Goal: Task Accomplishment & Management: Use online tool/utility

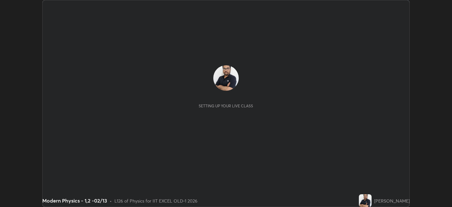
scroll to position [207, 452]
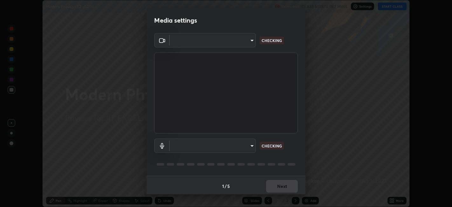
type input "a2c9e0304fea7a197325265949ed38064ec23766b16e4a4df4757bcf8ee53c87"
click at [273, 186] on div "1 / 5 Next" at bounding box center [226, 186] width 159 height 20
click at [241, 149] on body "Erase all Modern Physics - 1,2 -02/13 Recording CLASS STARTS IN 7 MINS Settings…" at bounding box center [226, 103] width 452 height 207
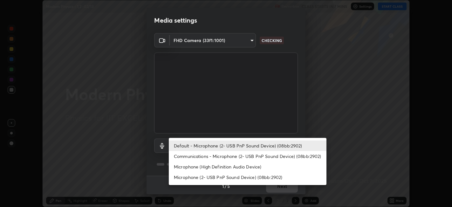
click at [213, 160] on li "Communications - Microphone (2- USB PnP Sound Device) (08bb:2902)" at bounding box center [248, 156] width 158 height 10
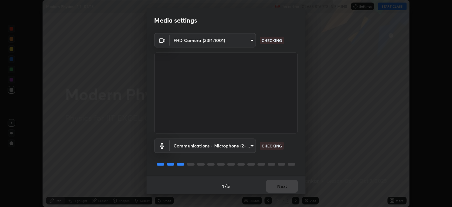
click at [218, 148] on body "Erase all Modern Physics - 1,2 -02/13 Recording CLASS STARTS IN 7 MINS Settings…" at bounding box center [226, 103] width 452 height 207
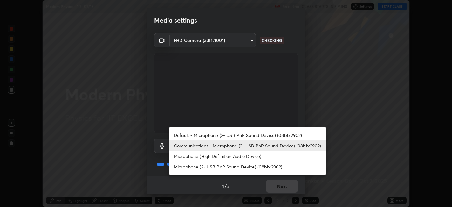
click at [220, 139] on li "Default - Microphone (2- USB PnP Sound Device) (08bb:2902)" at bounding box center [248, 135] width 158 height 10
type input "default"
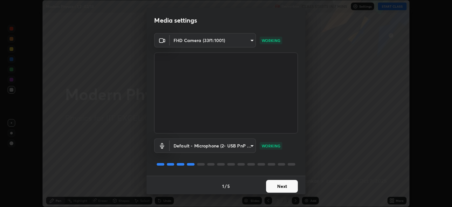
click at [280, 188] on button "Next" at bounding box center [282, 186] width 32 height 13
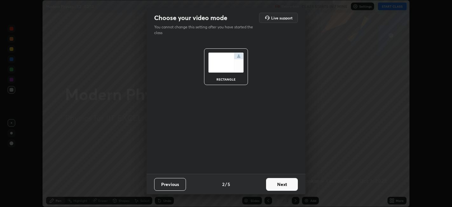
click at [281, 188] on button "Next" at bounding box center [282, 184] width 32 height 13
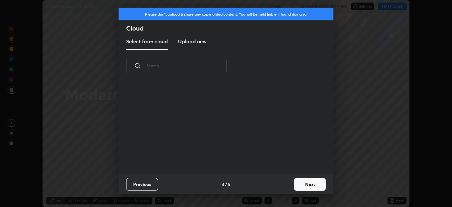
click at [295, 188] on button "Next" at bounding box center [310, 184] width 32 height 13
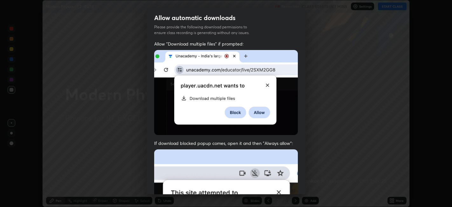
click at [300, 183] on div "Allow "Download multiple files" if prompted: If download blocked popup comes, o…" at bounding box center [226, 175] width 159 height 268
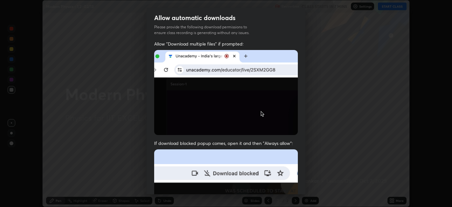
click at [313, 186] on div "Allow automatic downloads Please provide the following download permissions to …" at bounding box center [226, 103] width 452 height 207
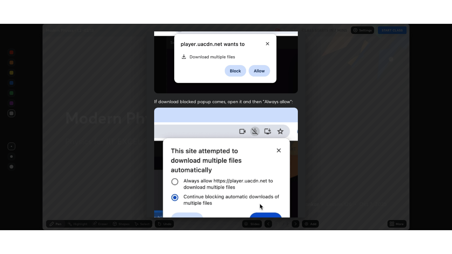
scroll to position [131, 0]
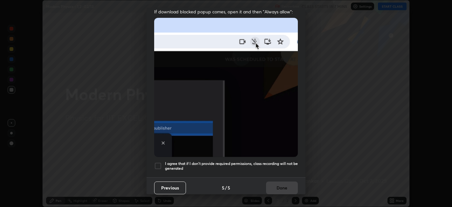
click at [156, 162] on div at bounding box center [158, 166] width 8 height 8
click at [274, 184] on button "Done" at bounding box center [282, 187] width 32 height 13
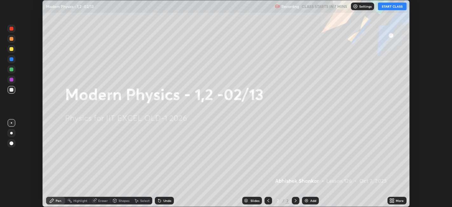
click at [391, 200] on icon at bounding box center [391, 199] width 2 height 2
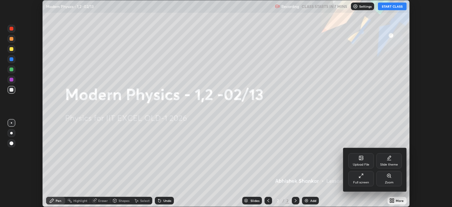
click at [367, 181] on div "Full screen" at bounding box center [361, 182] width 16 height 3
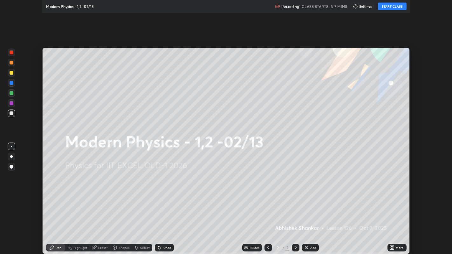
scroll to position [254, 452]
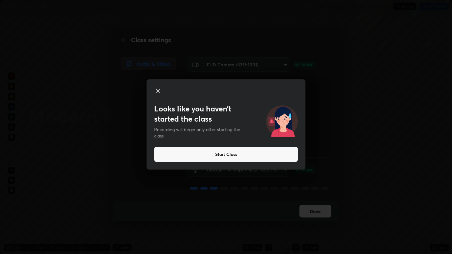
click at [256, 156] on button "Start Class" at bounding box center [226, 154] width 144 height 15
click at [254, 156] on button "Start Class" at bounding box center [226, 154] width 144 height 15
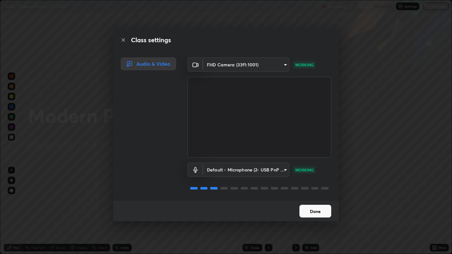
click at [320, 206] on button "Done" at bounding box center [316, 211] width 32 height 13
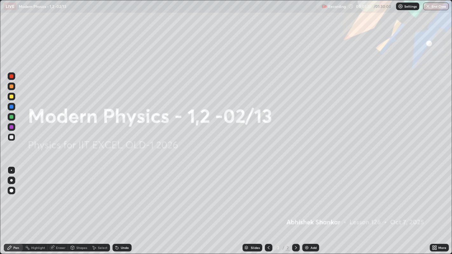
click at [307, 206] on img at bounding box center [306, 247] width 5 height 5
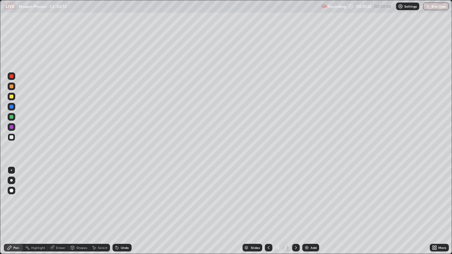
click at [12, 97] on div at bounding box center [12, 97] width 4 height 4
click at [124, 206] on div "Undo" at bounding box center [122, 248] width 19 height 8
click at [125, 206] on div "Undo" at bounding box center [125, 247] width 8 height 3
click at [11, 138] on div at bounding box center [12, 137] width 4 height 4
click at [79, 206] on div "Shapes" at bounding box center [81, 247] width 11 height 3
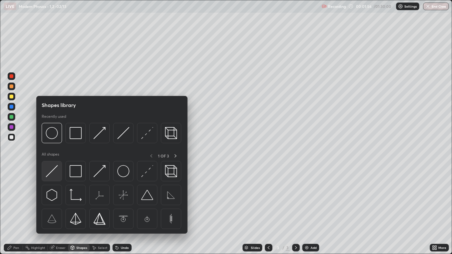
click at [57, 173] on img at bounding box center [52, 171] width 12 height 12
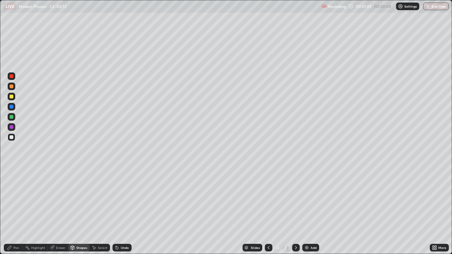
click at [83, 206] on div "Shapes" at bounding box center [81, 247] width 11 height 3
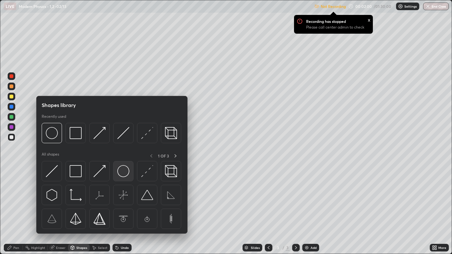
click at [123, 174] on img at bounding box center [123, 171] width 12 height 12
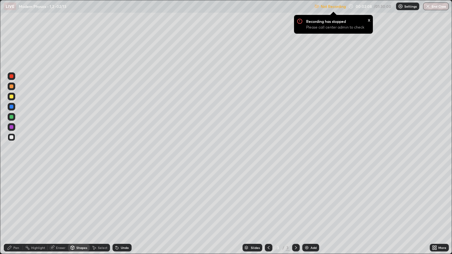
click at [339, 5] on p "Not Recording" at bounding box center [333, 6] width 25 height 5
click at [336, 8] on p "Not Recording" at bounding box center [333, 6] width 25 height 5
click at [361, 7] on div "Not Recording Recording has stopped Please call center admin to check x 00:02:0…" at bounding box center [381, 6] width 134 height 12
click at [410, 6] on p "Settings" at bounding box center [410, 6] width 12 height 3
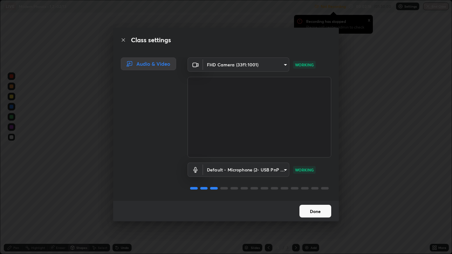
click at [317, 206] on button "Done" at bounding box center [316, 211] width 32 height 13
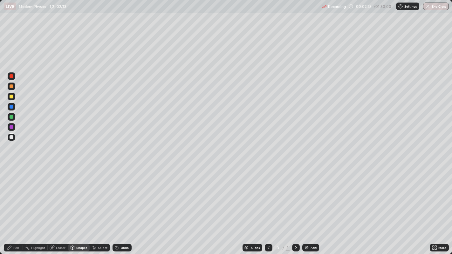
click at [15, 206] on div "Pen" at bounding box center [16, 247] width 6 height 3
click at [76, 206] on div "Shapes" at bounding box center [81, 247] width 11 height 3
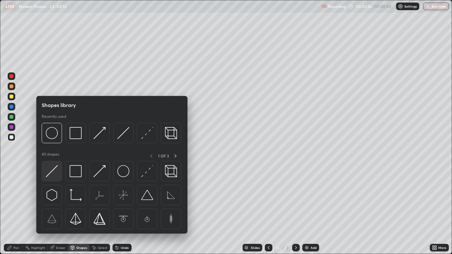
click at [57, 175] on img at bounding box center [52, 171] width 12 height 12
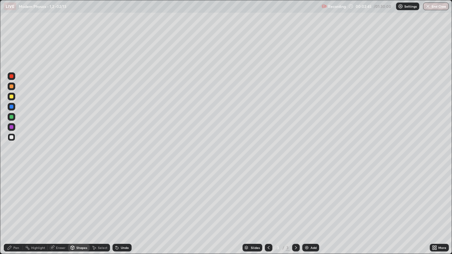
click at [128, 206] on div "Undo" at bounding box center [122, 248] width 19 height 8
click at [128, 206] on div "Undo" at bounding box center [125, 247] width 8 height 3
click at [81, 206] on div "Shapes" at bounding box center [81, 247] width 11 height 3
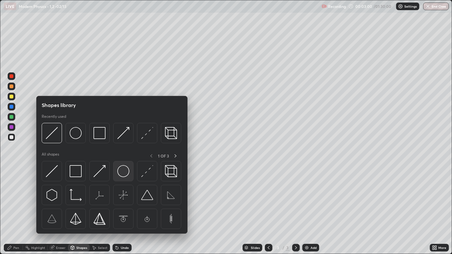
click at [127, 171] on img at bounding box center [123, 171] width 12 height 12
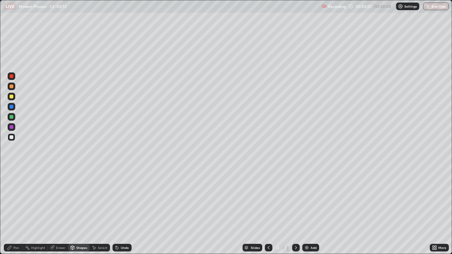
click at [11, 96] on div at bounding box center [12, 97] width 4 height 4
click at [80, 206] on div "Shapes" at bounding box center [81, 247] width 11 height 3
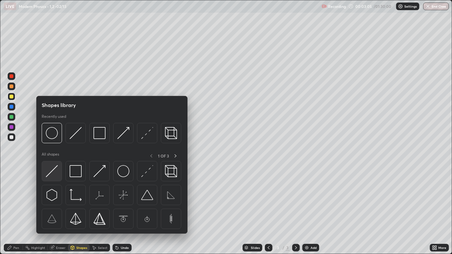
click at [54, 176] on img at bounding box center [52, 171] width 12 height 12
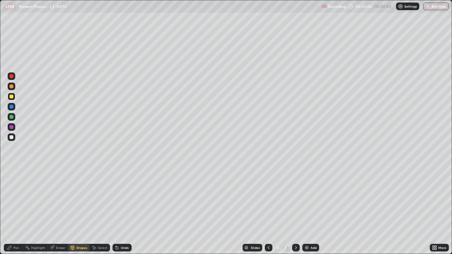
click at [13, 138] on div at bounding box center [12, 137] width 4 height 4
click at [97, 206] on div "Select" at bounding box center [100, 248] width 20 height 8
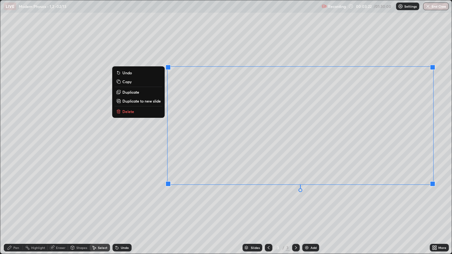
click at [344, 206] on div "0 ° Undo Copy Duplicate Duplicate to new slide Delete" at bounding box center [226, 127] width 452 height 254
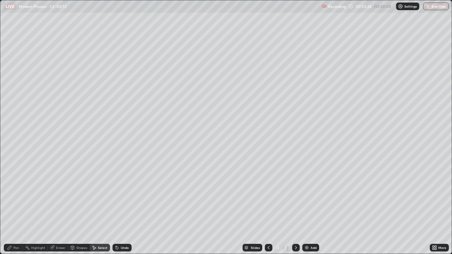
click at [18, 206] on div "Pen" at bounding box center [16, 247] width 6 height 3
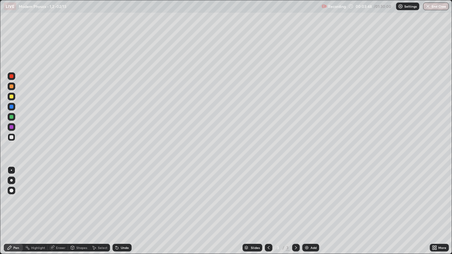
click at [123, 206] on div "Undo" at bounding box center [122, 248] width 19 height 8
click at [124, 206] on div "Undo" at bounding box center [122, 248] width 19 height 8
click at [123, 206] on div "Undo" at bounding box center [122, 248] width 19 height 8
click at [73, 206] on icon at bounding box center [72, 248] width 3 height 4
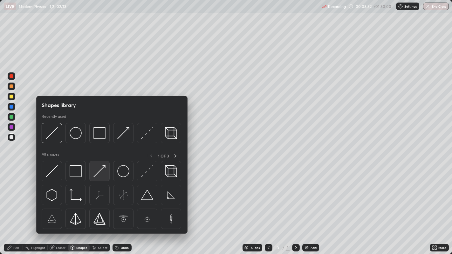
click at [98, 179] on div at bounding box center [99, 171] width 20 height 20
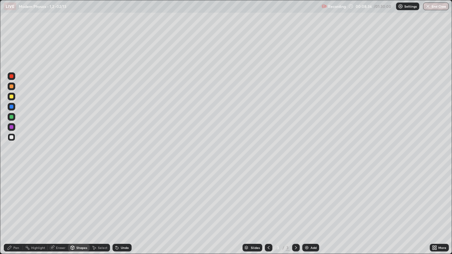
click at [12, 206] on icon at bounding box center [9, 247] width 5 height 5
click at [13, 97] on div at bounding box center [12, 97] width 4 height 4
click at [58, 206] on div "Eraser" at bounding box center [61, 247] width 10 height 3
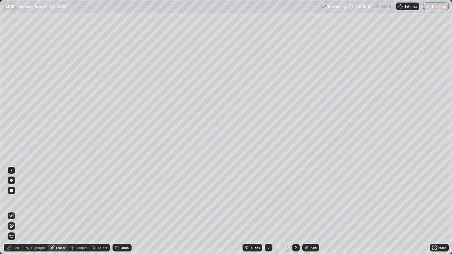
click at [76, 206] on div "Shapes" at bounding box center [81, 247] width 11 height 3
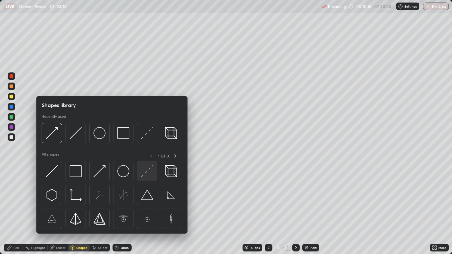
click at [146, 176] on img at bounding box center [147, 171] width 12 height 12
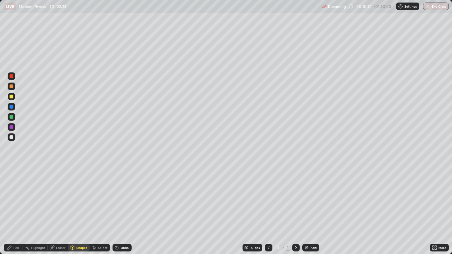
click at [16, 206] on div "Pen" at bounding box center [16, 247] width 6 height 3
click at [116, 206] on icon at bounding box center [116, 247] width 5 height 5
click at [116, 206] on icon at bounding box center [116, 246] width 1 height 1
click at [99, 206] on div "Select" at bounding box center [100, 248] width 20 height 8
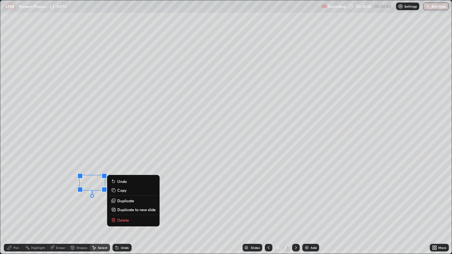
click at [12, 206] on div "Pen" at bounding box center [13, 248] width 19 height 8
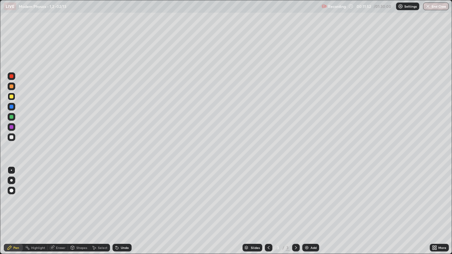
click at [125, 206] on div "Undo" at bounding box center [125, 247] width 8 height 3
click at [119, 206] on icon at bounding box center [116, 247] width 5 height 5
click at [313, 206] on div "Add" at bounding box center [314, 247] width 6 height 3
click at [267, 206] on icon at bounding box center [268, 247] width 5 height 5
click at [101, 206] on div "Select" at bounding box center [103, 247] width 10 height 3
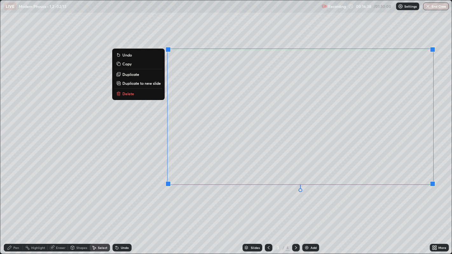
click at [134, 66] on button "Copy" at bounding box center [138, 64] width 47 height 8
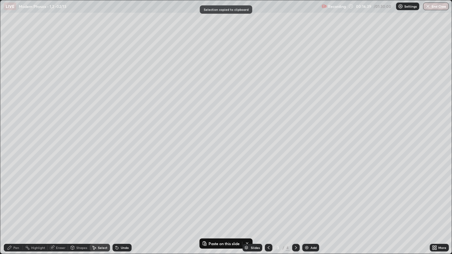
click at [298, 206] on div at bounding box center [296, 248] width 8 height 8
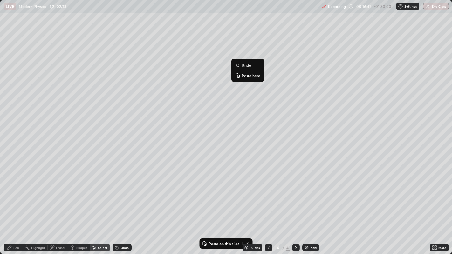
click at [249, 79] on button "Paste here" at bounding box center [248, 76] width 28 height 8
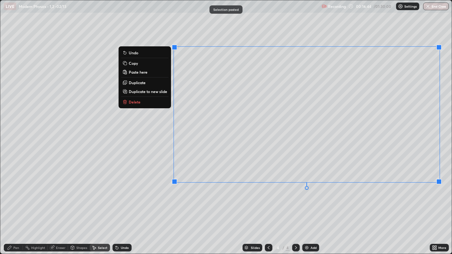
click at [337, 206] on div "0 ° Undo Copy Paste here Duplicate Duplicate to new slide Delete" at bounding box center [226, 127] width 452 height 254
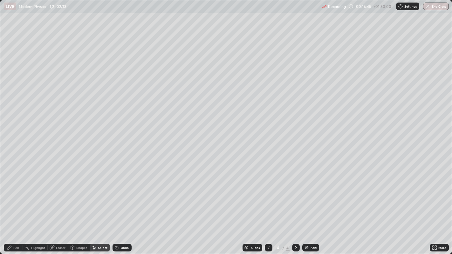
click at [80, 206] on div "Shapes" at bounding box center [81, 247] width 11 height 3
click at [59, 206] on div "Eraser" at bounding box center [61, 247] width 10 height 3
click at [12, 206] on icon at bounding box center [11, 226] width 5 height 5
click at [16, 206] on div "Pen" at bounding box center [13, 248] width 19 height 8
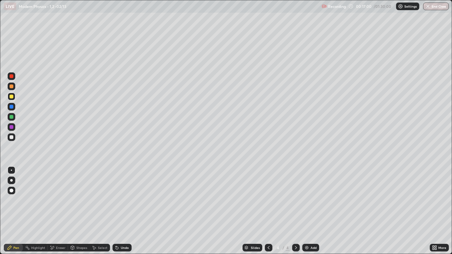
click at [80, 206] on div "Shapes" at bounding box center [81, 247] width 11 height 3
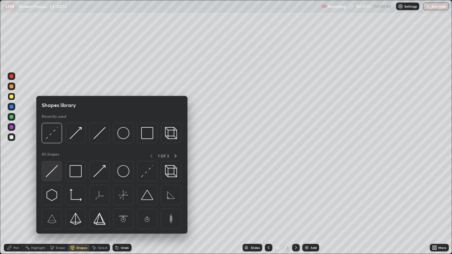
click at [58, 173] on div at bounding box center [52, 171] width 20 height 20
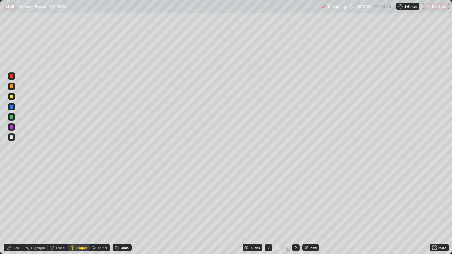
click at [13, 139] on div at bounding box center [12, 138] width 8 height 8
click at [17, 206] on div "Pen" at bounding box center [16, 247] width 6 height 3
click at [13, 136] on div at bounding box center [12, 137] width 4 height 4
click at [59, 206] on div "Eraser" at bounding box center [61, 247] width 10 height 3
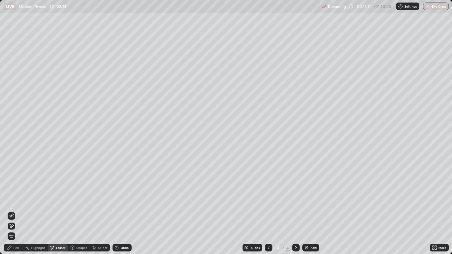
click at [13, 206] on div "Pen" at bounding box center [16, 247] width 6 height 3
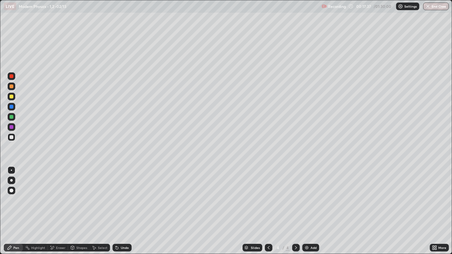
click at [63, 206] on div "Eraser" at bounding box center [61, 247] width 10 height 3
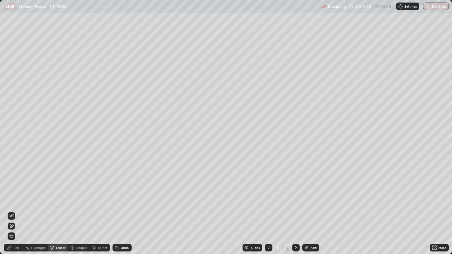
click at [18, 206] on div "Pen" at bounding box center [16, 247] width 6 height 3
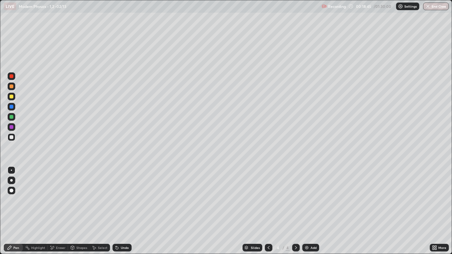
click at [97, 206] on div "Select" at bounding box center [100, 248] width 20 height 8
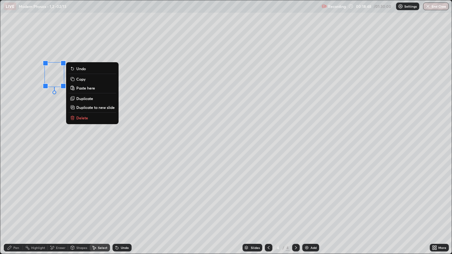
click at [11, 206] on icon at bounding box center [9, 247] width 5 height 5
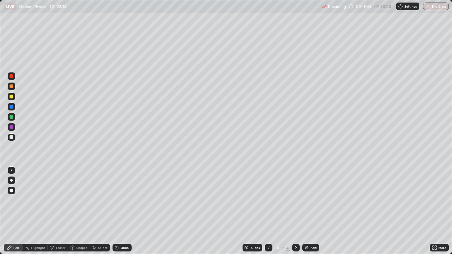
click at [13, 137] on div at bounding box center [12, 137] width 4 height 4
click at [11, 97] on div at bounding box center [12, 97] width 4 height 4
click at [127, 206] on div "Undo" at bounding box center [122, 248] width 19 height 8
click at [311, 206] on div "Add" at bounding box center [314, 247] width 6 height 3
click at [11, 137] on div at bounding box center [12, 137] width 4 height 4
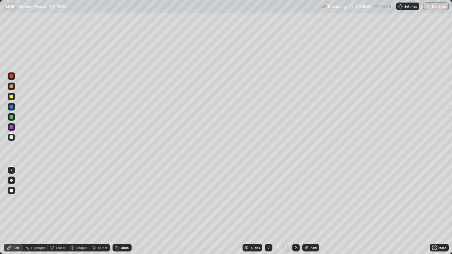
click at [11, 97] on div at bounding box center [12, 97] width 4 height 4
click at [12, 137] on div at bounding box center [12, 137] width 4 height 4
click at [80, 206] on div "Shapes" at bounding box center [81, 247] width 11 height 3
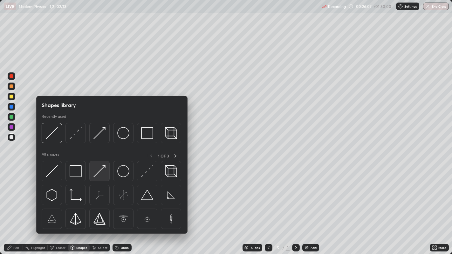
click at [97, 175] on img at bounding box center [99, 171] width 12 height 12
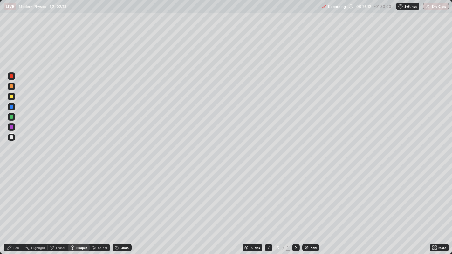
click at [125, 206] on div "Undo" at bounding box center [125, 247] width 8 height 3
click at [17, 206] on div "Pen" at bounding box center [16, 247] width 6 height 3
click at [12, 96] on div at bounding box center [12, 97] width 4 height 4
click at [122, 206] on div "Undo" at bounding box center [125, 247] width 8 height 3
click at [125, 206] on div "Undo" at bounding box center [125, 247] width 8 height 3
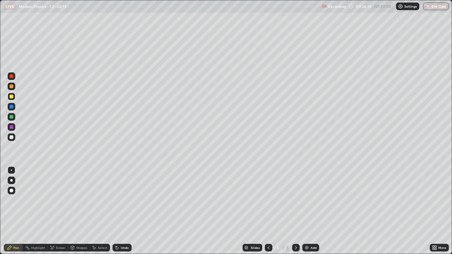
click at [124, 206] on div "Undo" at bounding box center [125, 247] width 8 height 3
click at [16, 206] on div "Pen" at bounding box center [16, 247] width 6 height 3
click at [13, 138] on div at bounding box center [12, 138] width 8 height 8
click at [75, 206] on div "Shapes" at bounding box center [79, 248] width 22 height 8
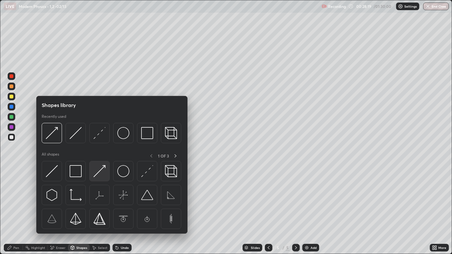
click at [96, 177] on img at bounding box center [99, 171] width 12 height 12
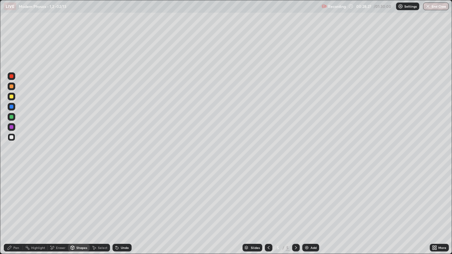
click at [16, 206] on div "Pen" at bounding box center [16, 247] width 6 height 3
click at [77, 206] on div "Shapes" at bounding box center [81, 247] width 11 height 3
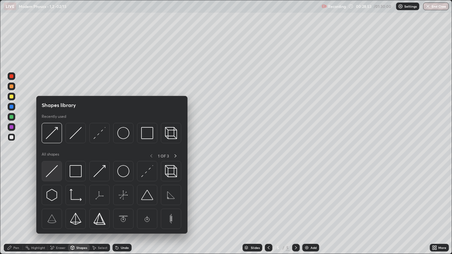
click at [54, 172] on img at bounding box center [52, 171] width 12 height 12
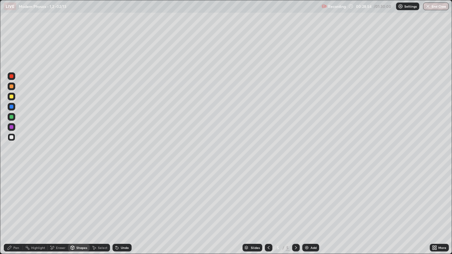
click at [13, 98] on div at bounding box center [12, 97] width 4 height 4
click at [268, 206] on icon at bounding box center [268, 247] width 5 height 5
click at [12, 206] on icon at bounding box center [9, 247] width 5 height 5
click at [287, 206] on div "5" at bounding box center [288, 248] width 4 height 6
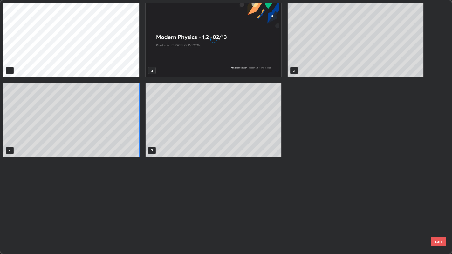
scroll to position [252, 449]
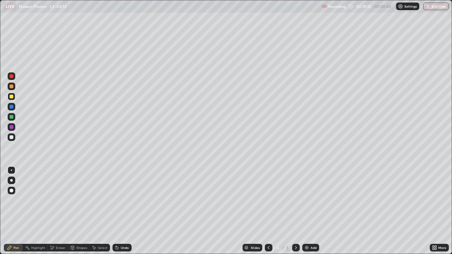
click at [79, 206] on div "Shapes" at bounding box center [81, 247] width 11 height 3
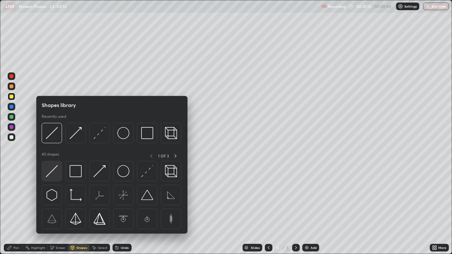
click at [57, 175] on img at bounding box center [52, 171] width 12 height 12
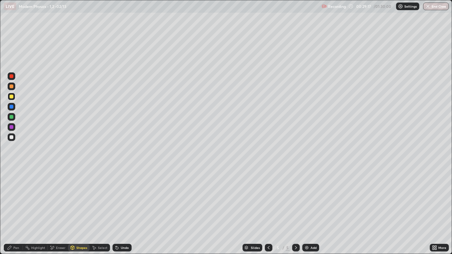
click at [17, 206] on div "Pen" at bounding box center [16, 247] width 6 height 3
click at [12, 135] on div at bounding box center [12, 137] width 4 height 4
click at [268, 206] on icon at bounding box center [268, 247] width 5 height 5
click at [295, 206] on icon at bounding box center [295, 247] width 5 height 5
click at [78, 206] on div "Shapes" at bounding box center [81, 247] width 11 height 3
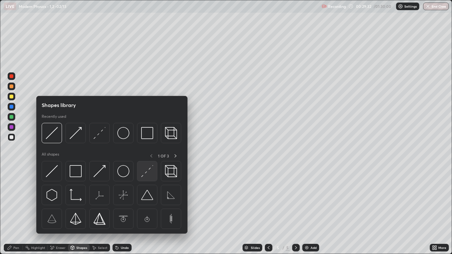
click at [149, 169] on img at bounding box center [147, 171] width 12 height 12
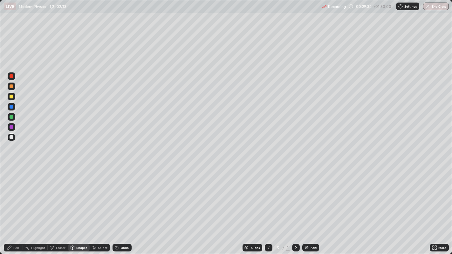
click at [11, 97] on div at bounding box center [12, 97] width 4 height 4
click at [13, 206] on div "Pen" at bounding box center [16, 247] width 6 height 3
click at [12, 138] on div at bounding box center [12, 137] width 4 height 4
click at [121, 206] on div "Undo" at bounding box center [125, 247] width 8 height 3
click at [311, 206] on div "Add" at bounding box center [314, 247] width 6 height 3
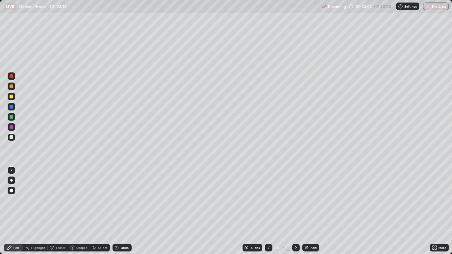
click at [12, 96] on div at bounding box center [12, 97] width 4 height 4
click at [126, 206] on div "Undo" at bounding box center [125, 247] width 8 height 3
click at [125, 206] on div "Undo" at bounding box center [125, 247] width 8 height 3
click at [11, 137] on div at bounding box center [12, 137] width 4 height 4
click at [310, 206] on div "Add" at bounding box center [310, 248] width 17 height 8
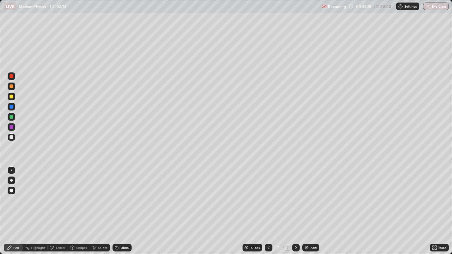
click at [13, 137] on div at bounding box center [12, 137] width 4 height 4
click at [11, 96] on div at bounding box center [12, 97] width 4 height 4
click at [130, 206] on div "Undo" at bounding box center [122, 248] width 19 height 8
click at [12, 137] on div at bounding box center [12, 137] width 4 height 4
click at [11, 100] on div at bounding box center [12, 97] width 8 height 8
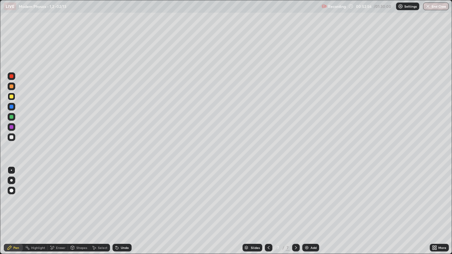
click at [11, 136] on div at bounding box center [12, 137] width 4 height 4
click at [13, 137] on div at bounding box center [12, 137] width 4 height 4
click at [314, 206] on div "Add" at bounding box center [314, 247] width 6 height 3
click at [268, 206] on icon at bounding box center [268, 247] width 5 height 5
click at [295, 206] on icon at bounding box center [295, 247] width 5 height 5
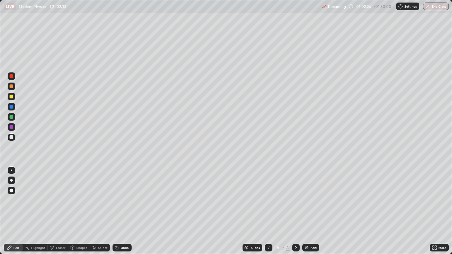
click at [11, 97] on div at bounding box center [12, 97] width 4 height 4
click at [123, 206] on div "Undo" at bounding box center [125, 247] width 8 height 3
click at [11, 138] on div at bounding box center [12, 137] width 4 height 4
click at [12, 96] on div at bounding box center [12, 97] width 4 height 4
click at [59, 206] on div "Eraser" at bounding box center [61, 247] width 10 height 3
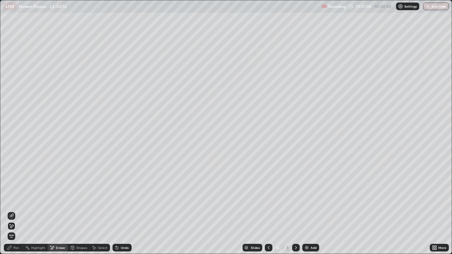
click at [11, 206] on icon at bounding box center [11, 226] width 5 height 5
click at [12, 206] on icon at bounding box center [11, 216] width 5 height 5
click at [16, 206] on div "Pen" at bounding box center [16, 247] width 6 height 3
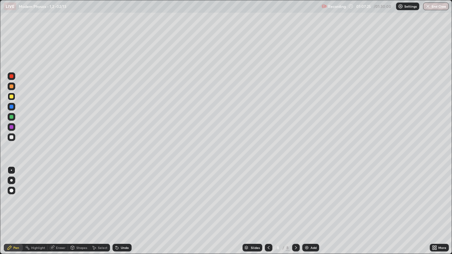
click at [79, 206] on div "Shapes" at bounding box center [81, 247] width 11 height 3
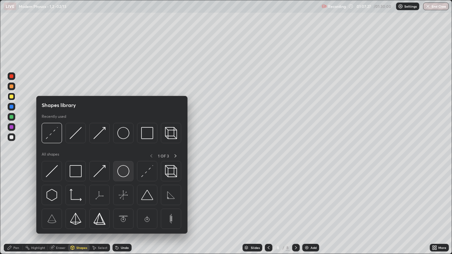
click at [125, 176] on img at bounding box center [123, 171] width 12 height 12
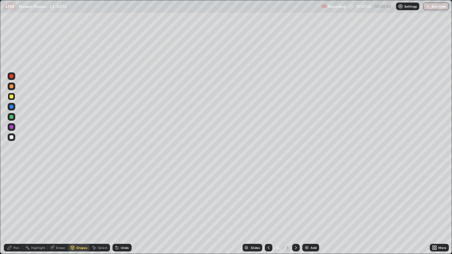
click at [75, 206] on div "Shapes" at bounding box center [79, 248] width 22 height 8
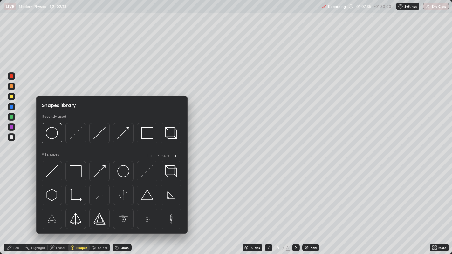
click at [57, 206] on div "Eraser" at bounding box center [61, 247] width 10 height 3
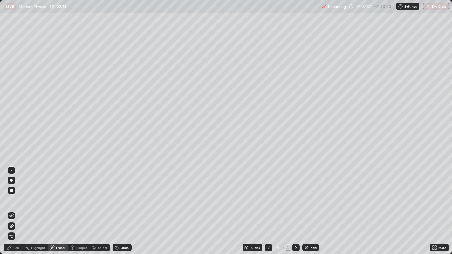
click at [14, 206] on div "Pen" at bounding box center [16, 247] width 6 height 3
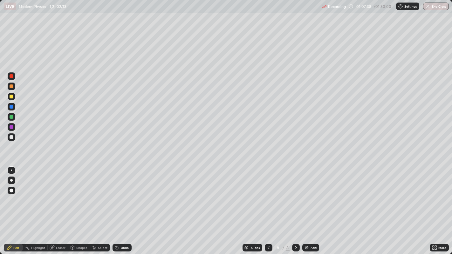
click at [11, 138] on div at bounding box center [12, 137] width 4 height 4
click at [56, 206] on div "Eraser" at bounding box center [61, 247] width 10 height 3
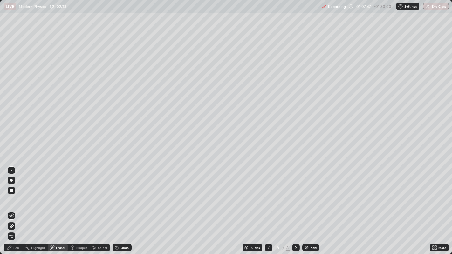
click at [81, 206] on div "Shapes" at bounding box center [81, 247] width 11 height 3
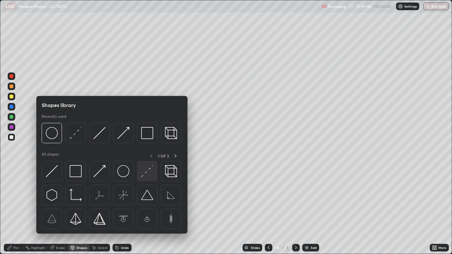
click at [148, 174] on img at bounding box center [147, 171] width 12 height 12
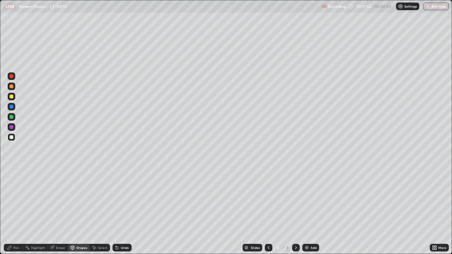
click at [22, 206] on div "Pen" at bounding box center [13, 248] width 19 height 13
click at [317, 206] on div "Add" at bounding box center [310, 248] width 17 height 8
click at [11, 97] on div at bounding box center [12, 97] width 4 height 4
click at [126, 206] on div "Undo" at bounding box center [125, 247] width 8 height 3
click at [13, 137] on div at bounding box center [12, 137] width 4 height 4
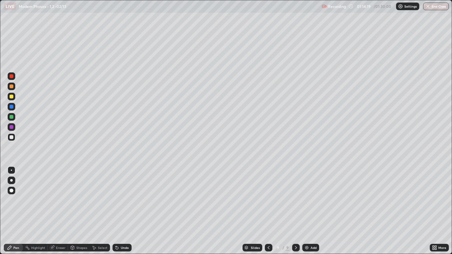
click at [13, 117] on div at bounding box center [12, 117] width 4 height 4
click at [268, 206] on icon at bounding box center [268, 247] width 5 height 5
click at [295, 206] on icon at bounding box center [295, 247] width 5 height 5
click at [13, 137] on div at bounding box center [12, 137] width 4 height 4
click at [120, 206] on div "Undo" at bounding box center [122, 248] width 19 height 8
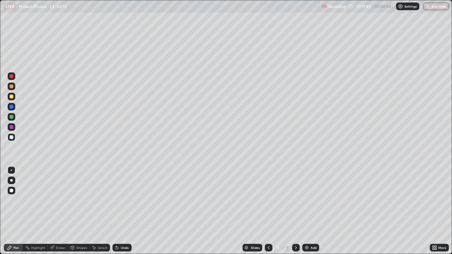
click at [313, 206] on div "Add" at bounding box center [314, 247] width 6 height 3
click at [12, 97] on div at bounding box center [12, 97] width 4 height 4
click at [11, 136] on div at bounding box center [12, 137] width 4 height 4
click at [122, 206] on div "Undo" at bounding box center [125, 247] width 8 height 3
click at [119, 206] on div "Undo" at bounding box center [122, 248] width 19 height 8
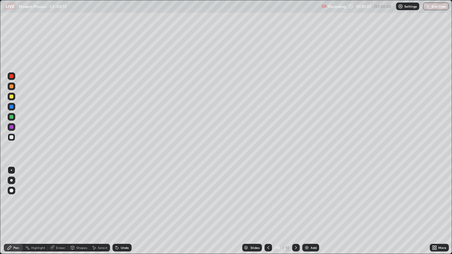
click at [123, 206] on div "Undo" at bounding box center [122, 248] width 19 height 8
click at [122, 206] on div "Undo" at bounding box center [125, 247] width 8 height 3
click at [116, 206] on icon at bounding box center [116, 246] width 1 height 1
click at [120, 206] on div "Undo" at bounding box center [122, 248] width 19 height 8
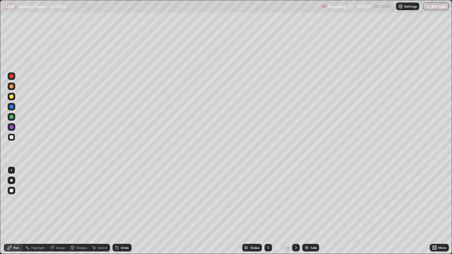
click at [76, 206] on div "Shapes" at bounding box center [81, 247] width 11 height 3
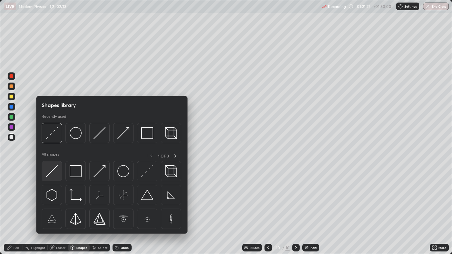
click at [54, 174] on img at bounding box center [52, 171] width 12 height 12
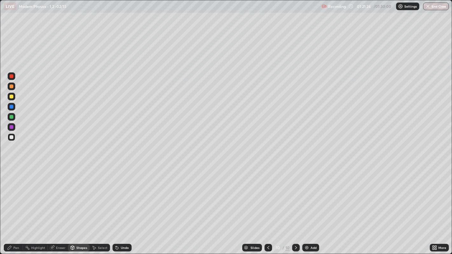
click at [119, 206] on icon at bounding box center [116, 247] width 5 height 5
click at [121, 206] on div "Undo" at bounding box center [122, 248] width 19 height 8
click at [11, 117] on div at bounding box center [12, 117] width 4 height 4
click at [116, 206] on icon at bounding box center [117, 248] width 3 height 3
click at [16, 206] on div "Pen" at bounding box center [16, 247] width 6 height 3
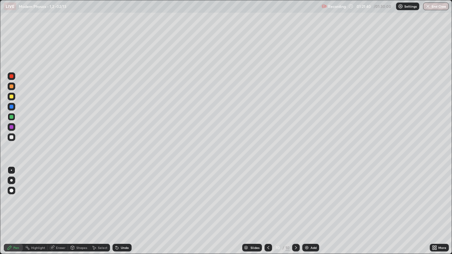
click at [102, 206] on div "Select" at bounding box center [103, 247] width 10 height 3
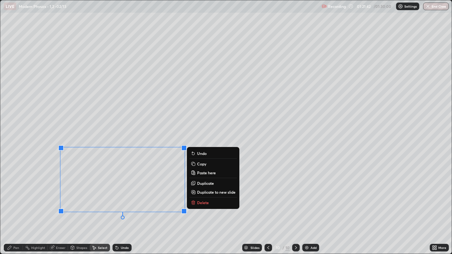
click at [205, 183] on p "Duplicate" at bounding box center [205, 183] width 17 height 5
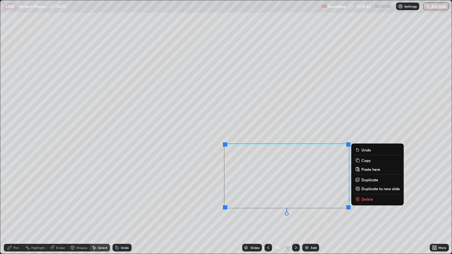
click at [202, 201] on div "0 ° Undo Copy Paste here Duplicate Duplicate to new slide Delete" at bounding box center [226, 127] width 452 height 254
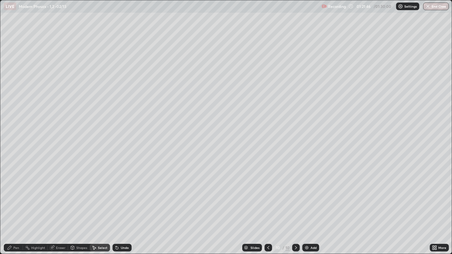
click at [16, 206] on div "Pen" at bounding box center [16, 247] width 6 height 3
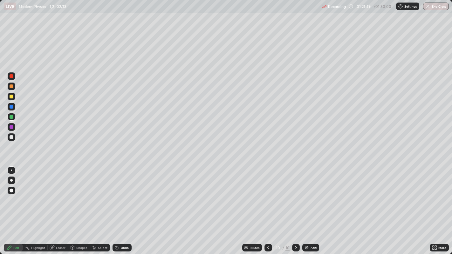
click at [58, 206] on div "Eraser" at bounding box center [61, 247] width 10 height 3
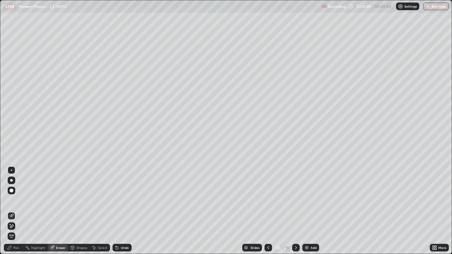
click at [13, 206] on icon at bounding box center [11, 226] width 3 height 3
click at [13, 206] on div "Pen" at bounding box center [16, 247] width 6 height 3
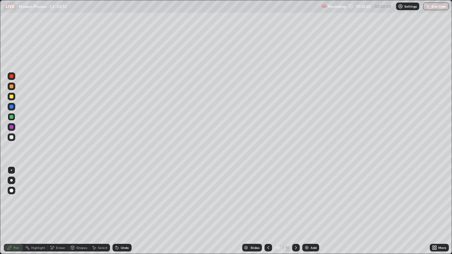
click at [438, 9] on button "End Class" at bounding box center [436, 7] width 26 height 8
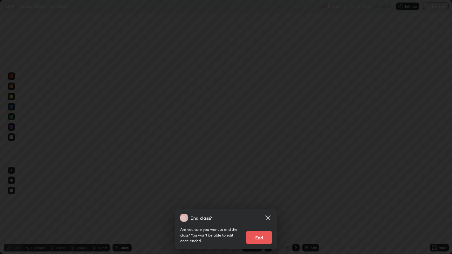
click at [257, 206] on button "End" at bounding box center [258, 237] width 25 height 13
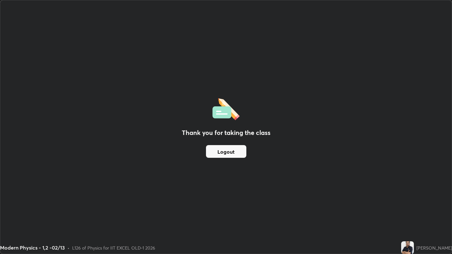
click at [239, 152] on button "Logout" at bounding box center [226, 151] width 40 height 13
